Goal: Task Accomplishment & Management: Complete application form

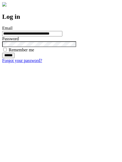
type input "**********"
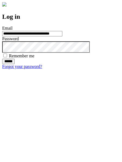
click at [15, 64] on input "******" at bounding box center [8, 61] width 12 height 5
